Goal: Obtain resource: Download file/media

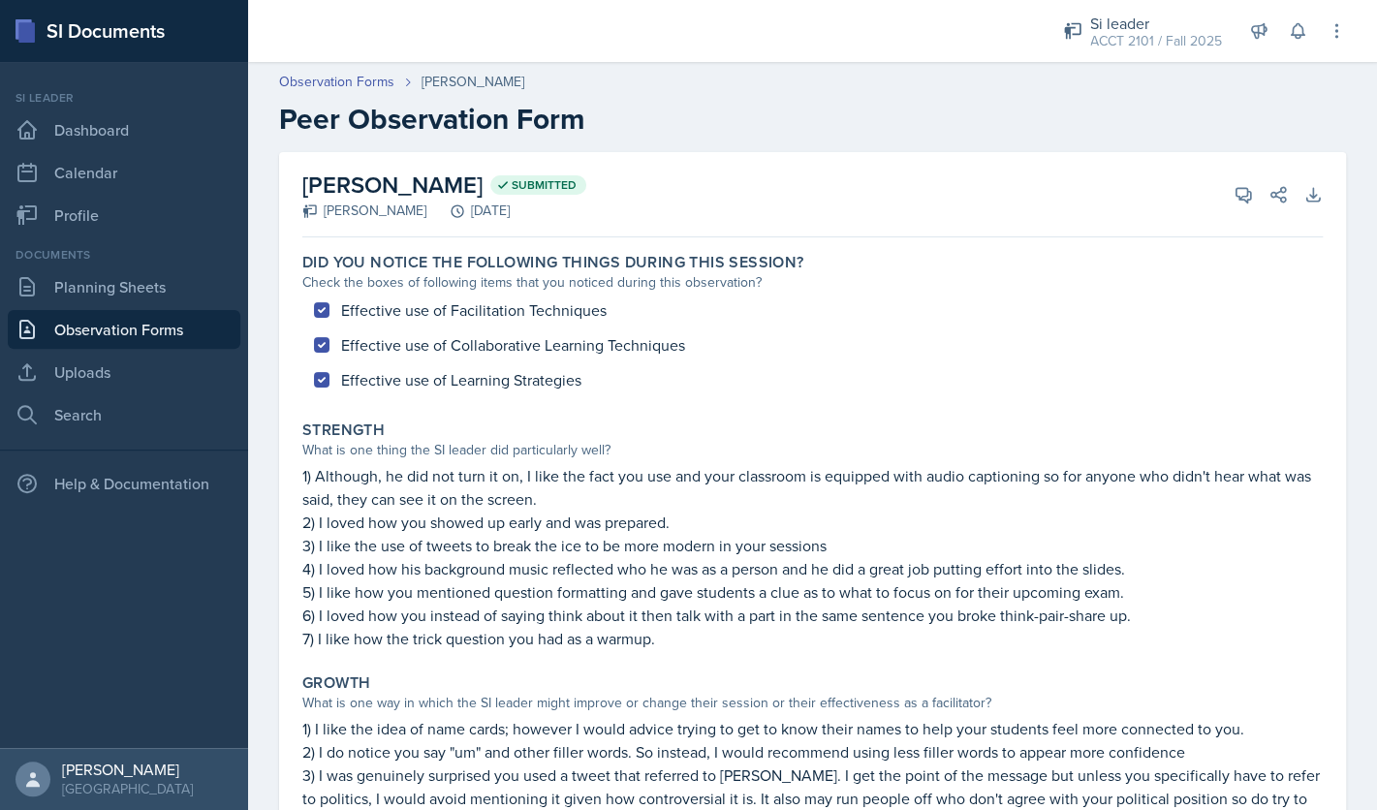
scroll to position [376, 0]
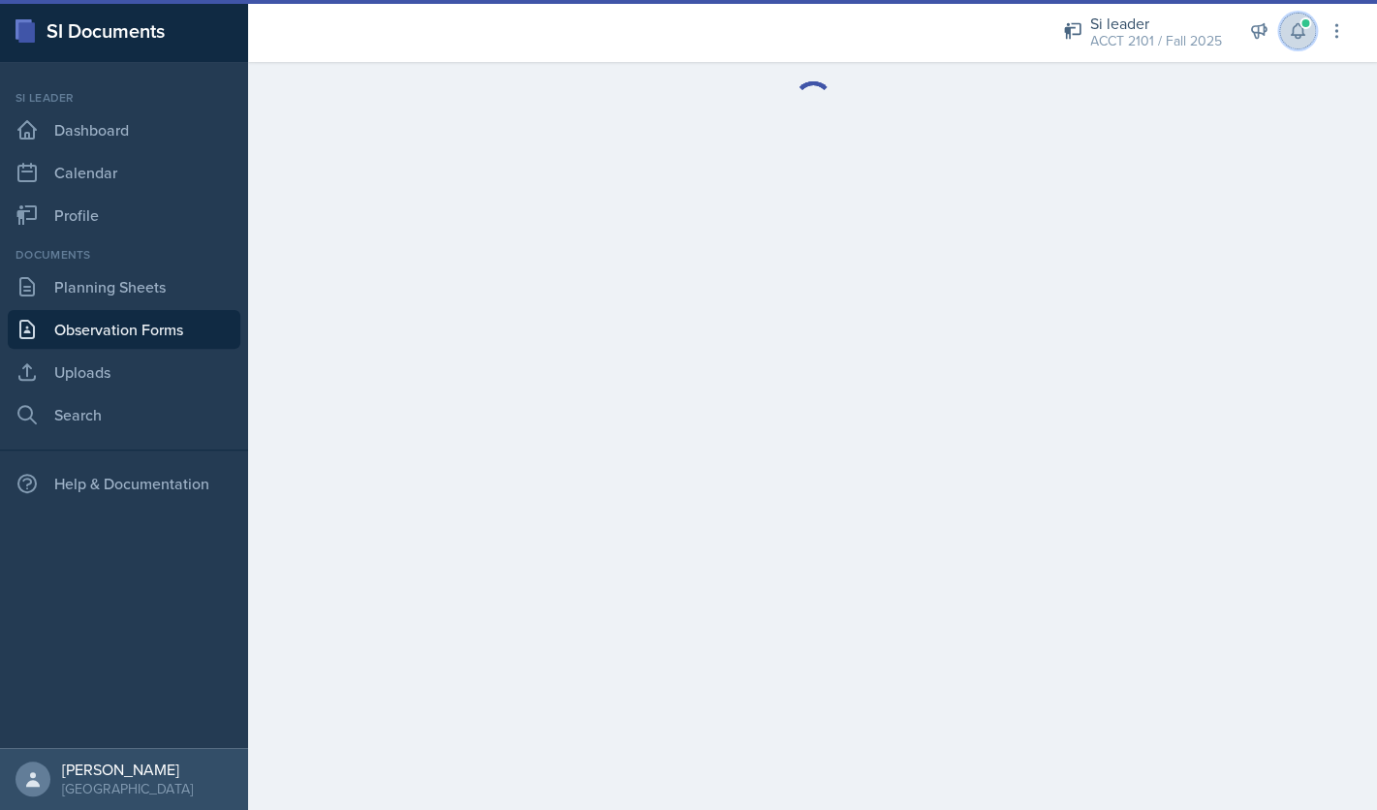
click at [1294, 34] on icon at bounding box center [1297, 30] width 19 height 19
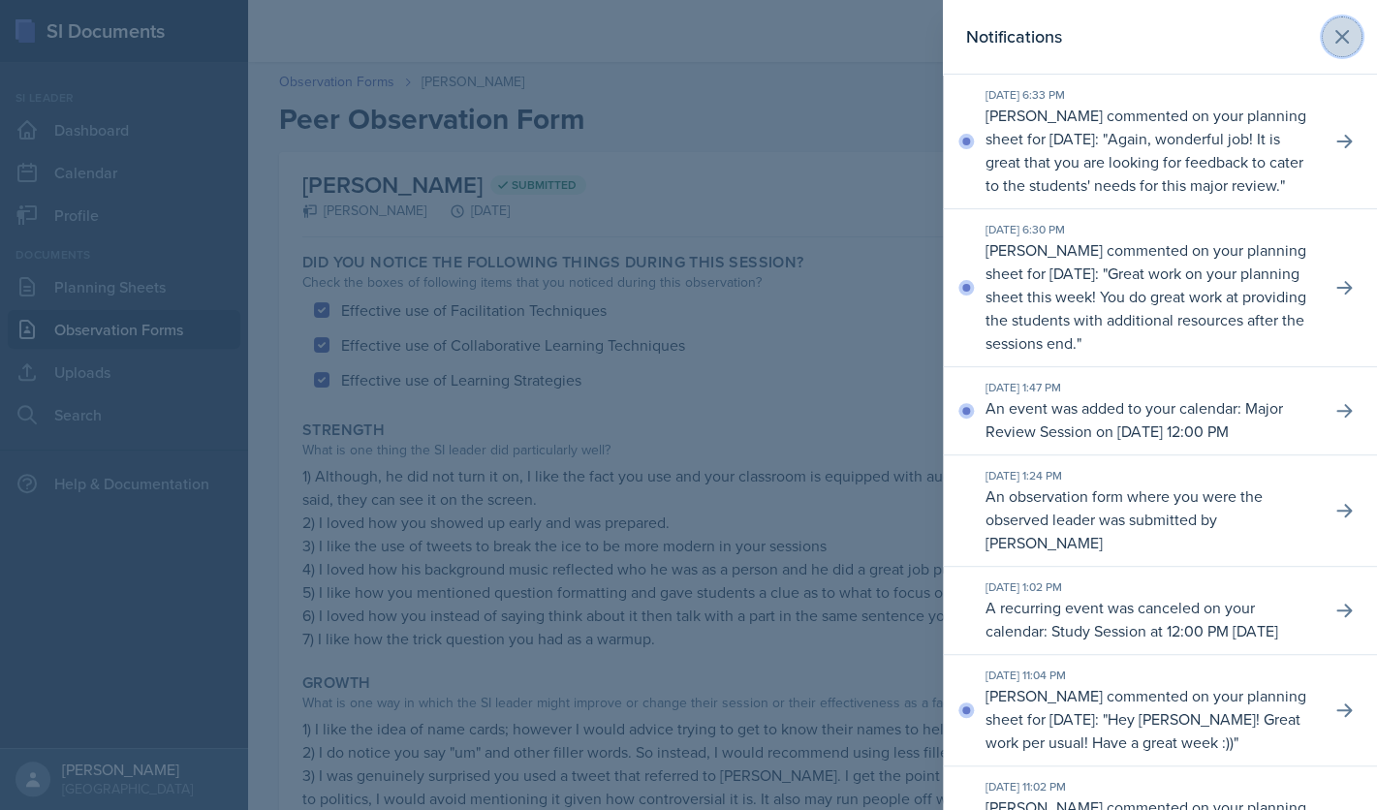
click at [1340, 38] on icon at bounding box center [1342, 36] width 23 height 23
